Goal: Information Seeking & Learning: Learn about a topic

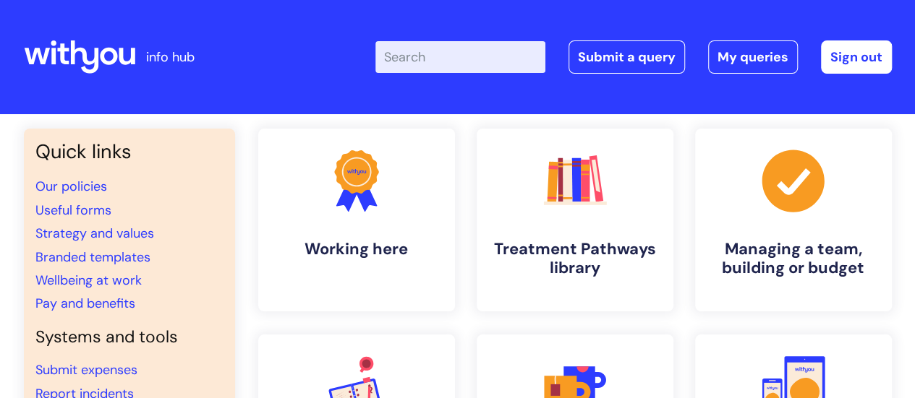
click at [499, 56] on input "Enter your search term here..." at bounding box center [460, 57] width 170 height 32
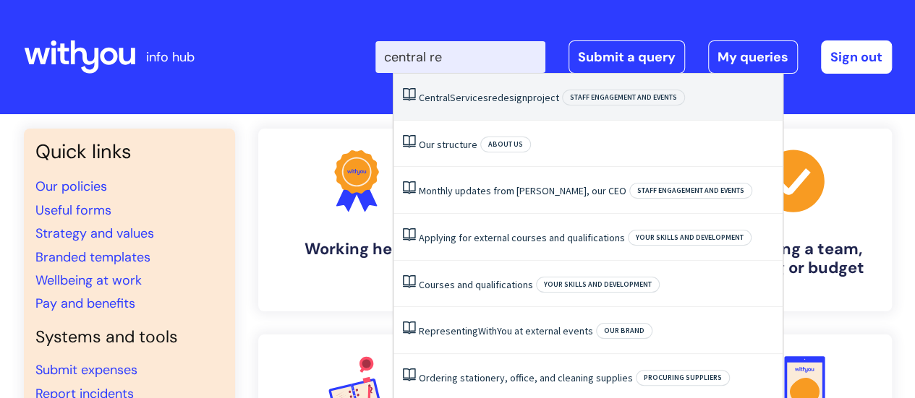
type input "central red"
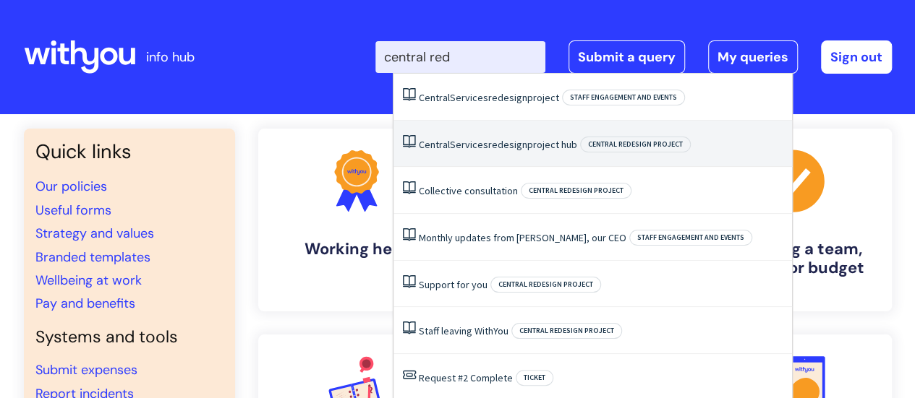
click at [573, 144] on link "Central Services redesign project hub" at bounding box center [498, 144] width 158 height 13
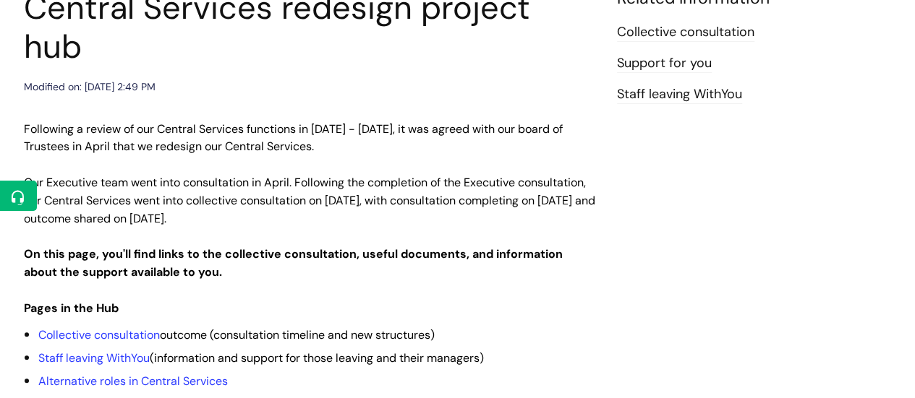
scroll to position [217, 0]
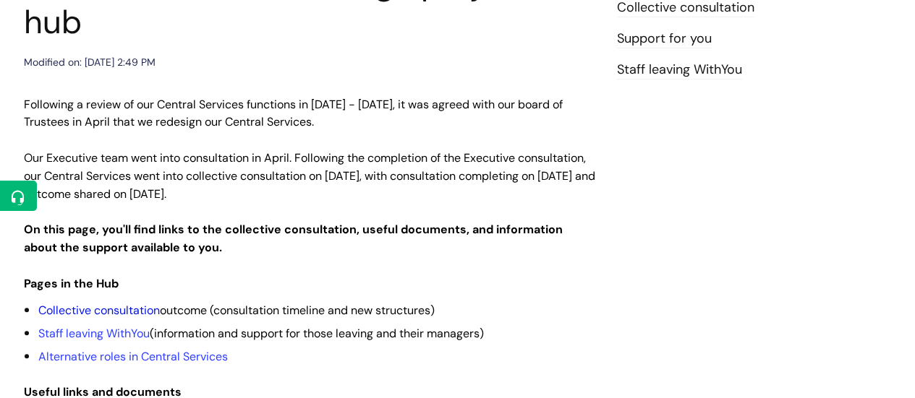
click at [103, 303] on link "Collective consultation" at bounding box center [98, 310] width 121 height 15
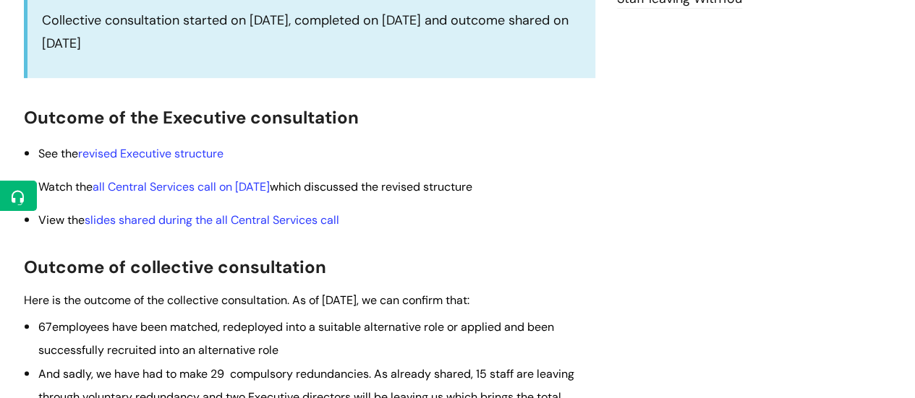
scroll to position [289, 0]
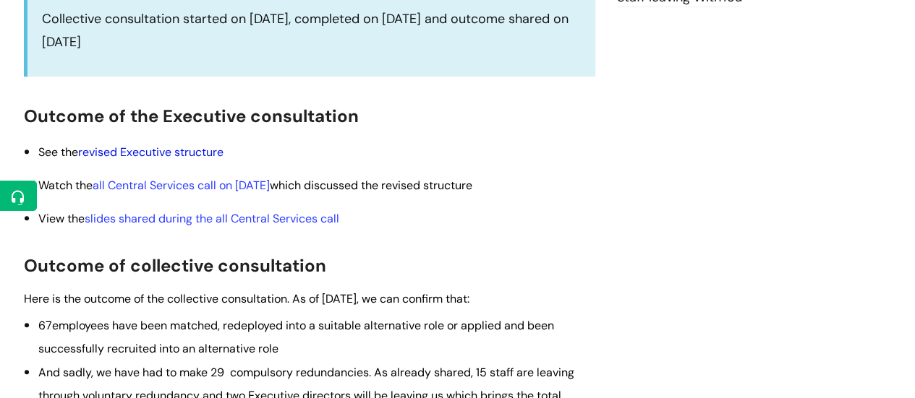
click at [178, 157] on link "revised Executive structure" at bounding box center [150, 152] width 145 height 15
